Goal: Find specific page/section: Find specific page/section

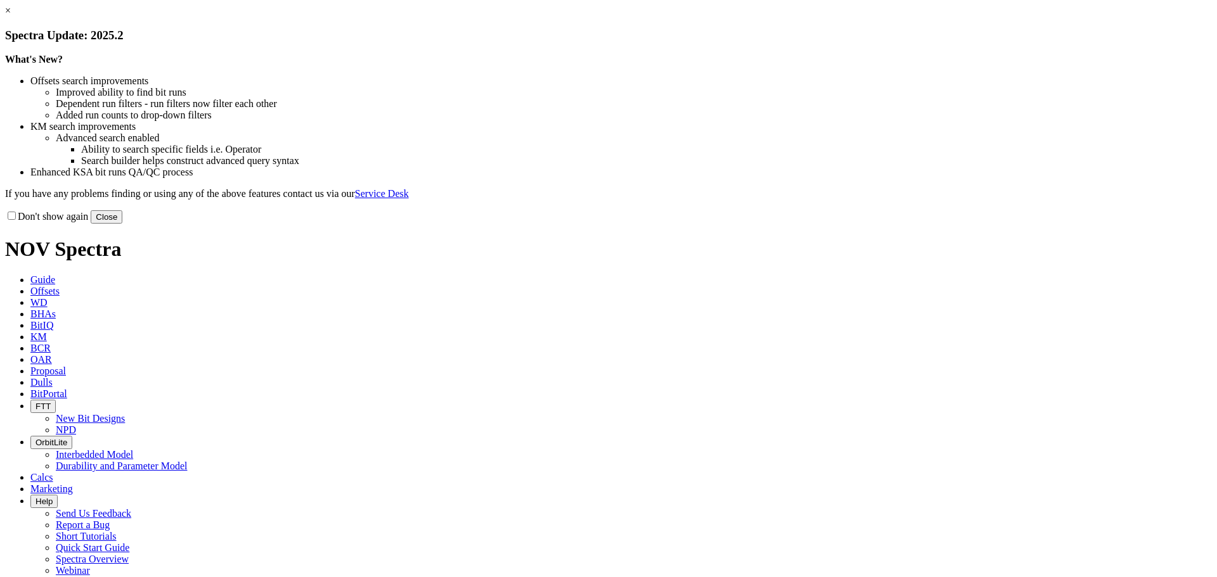
click at [11, 16] on link "×" at bounding box center [8, 10] width 6 height 11
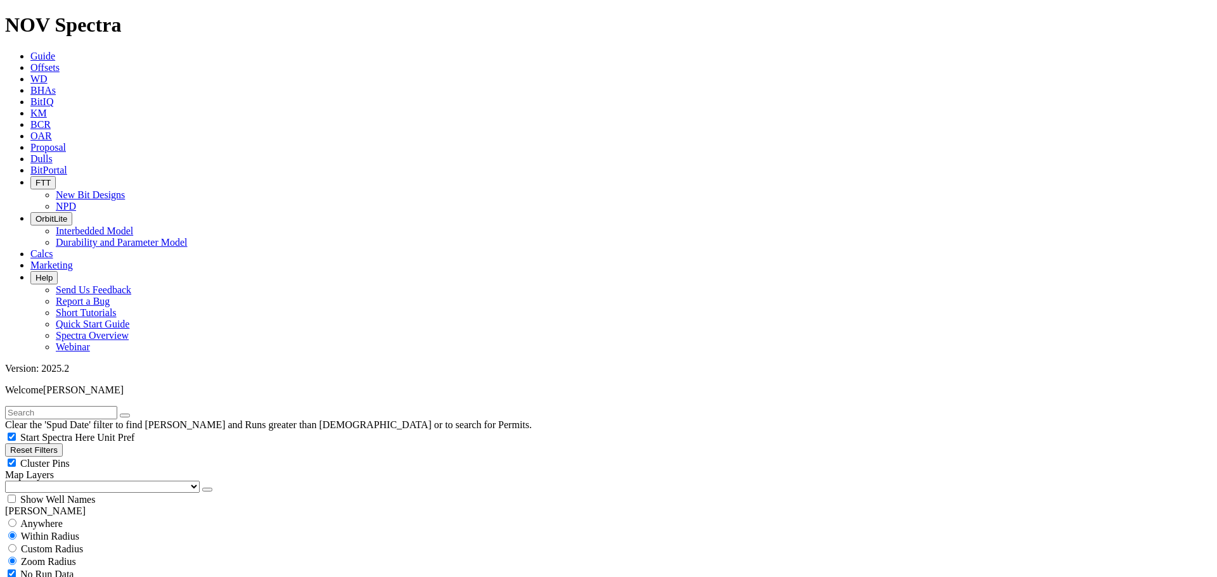
click at [67, 165] on span "BitPortal" at bounding box center [48, 170] width 37 height 11
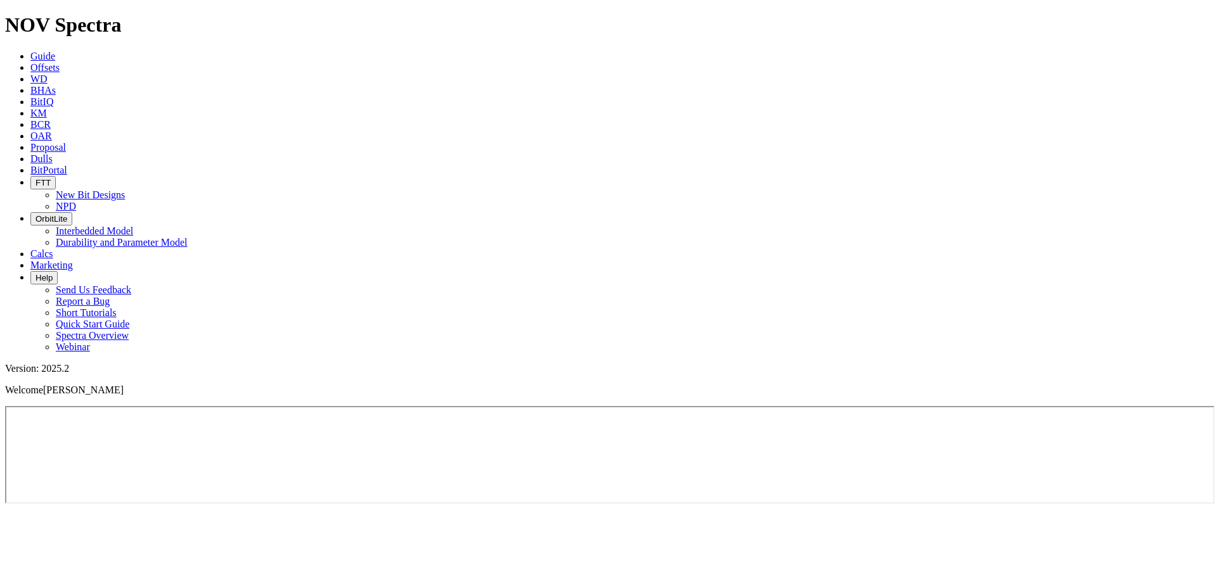
drag, startPoint x: 570, startPoint y: 15, endPoint x: 650, endPoint y: 6, distance: 80.9
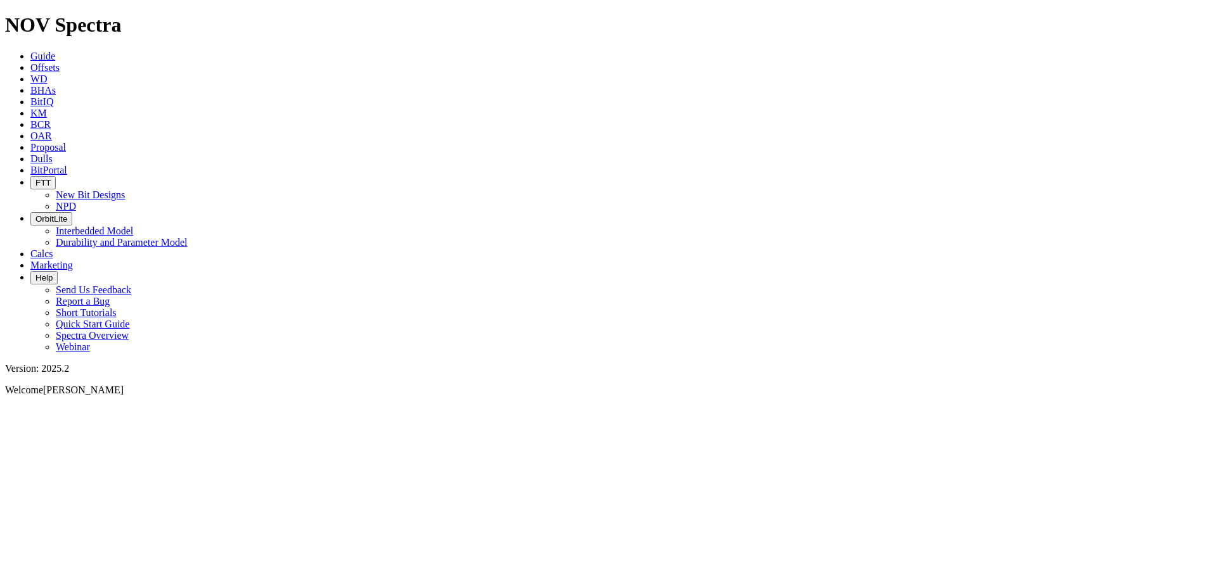
click at [1132, 504] on div at bounding box center [608, 504] width 1207 height 0
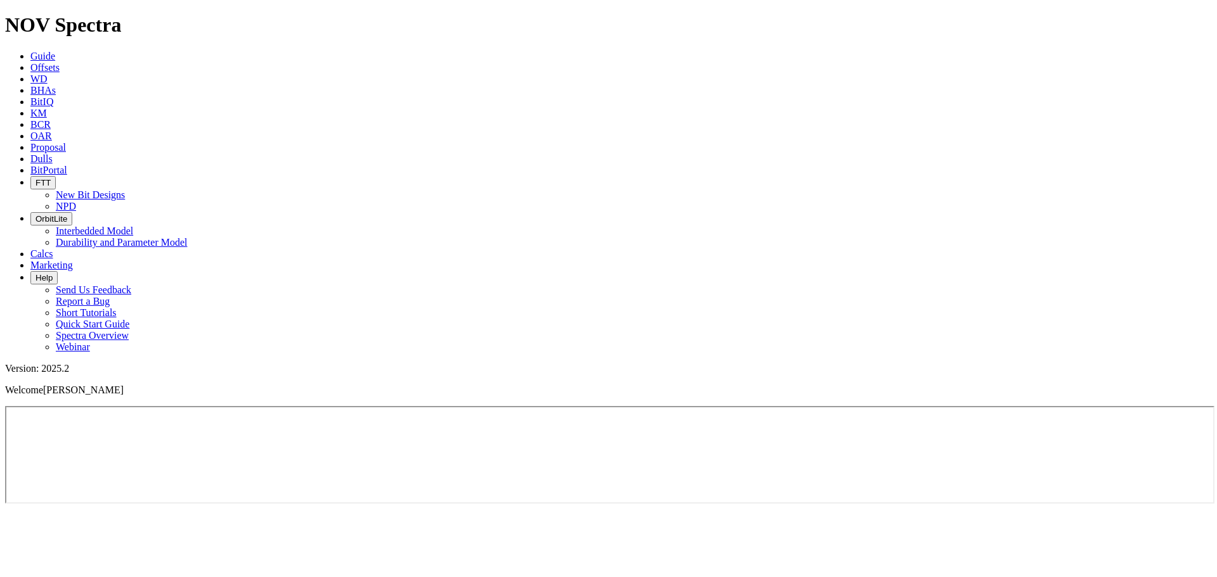
click at [67, 165] on span "BitPortal" at bounding box center [48, 170] width 37 height 11
click at [67, 214] on span "OrbitLite" at bounding box center [51, 219] width 32 height 10
click at [188, 237] on link "Durability and Parameter Model" at bounding box center [122, 242] width 132 height 11
